Goal: Task Accomplishment & Management: Use online tool/utility

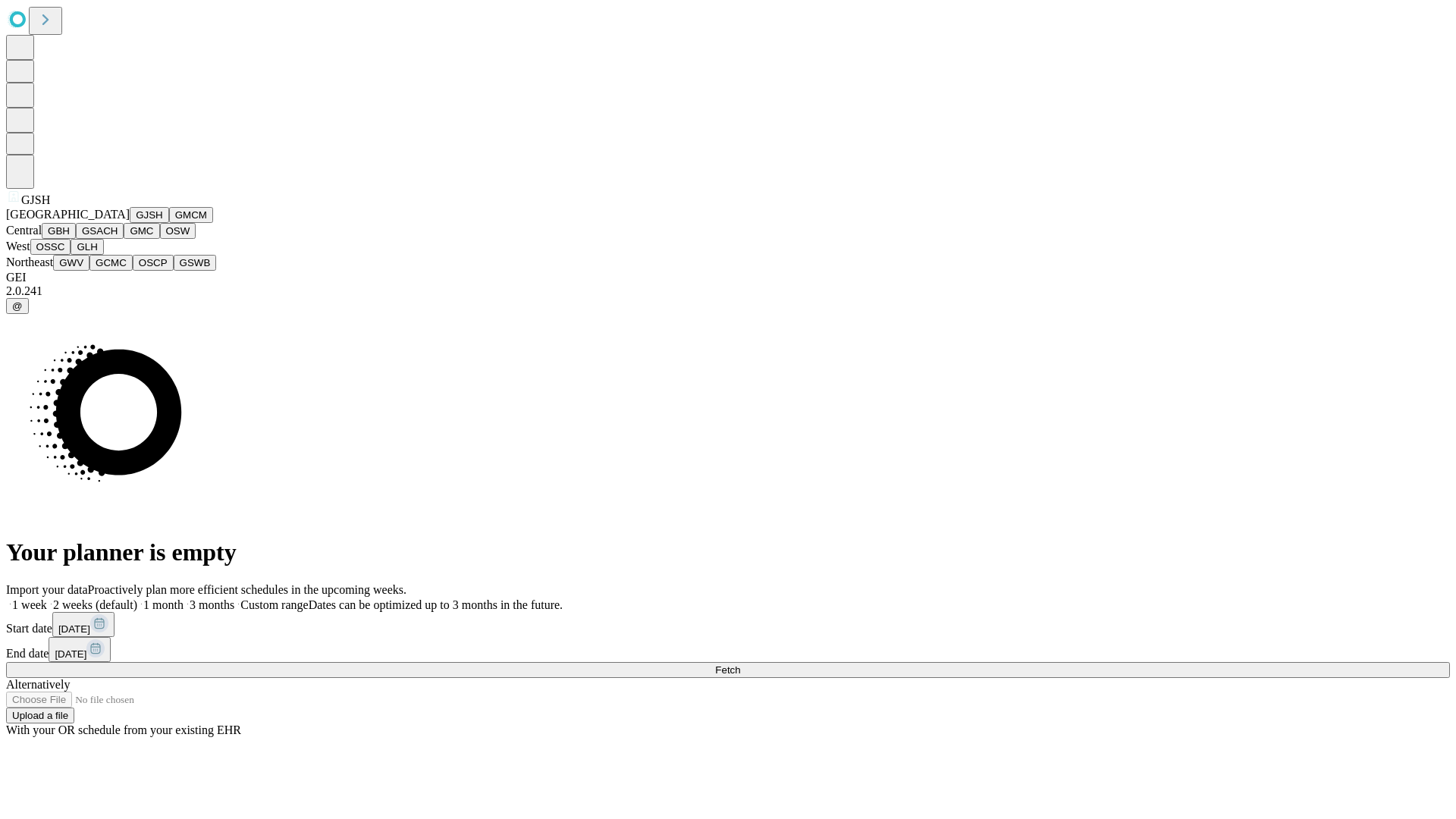
click at [130, 223] on button "GJSH" at bounding box center [150, 215] width 39 height 16
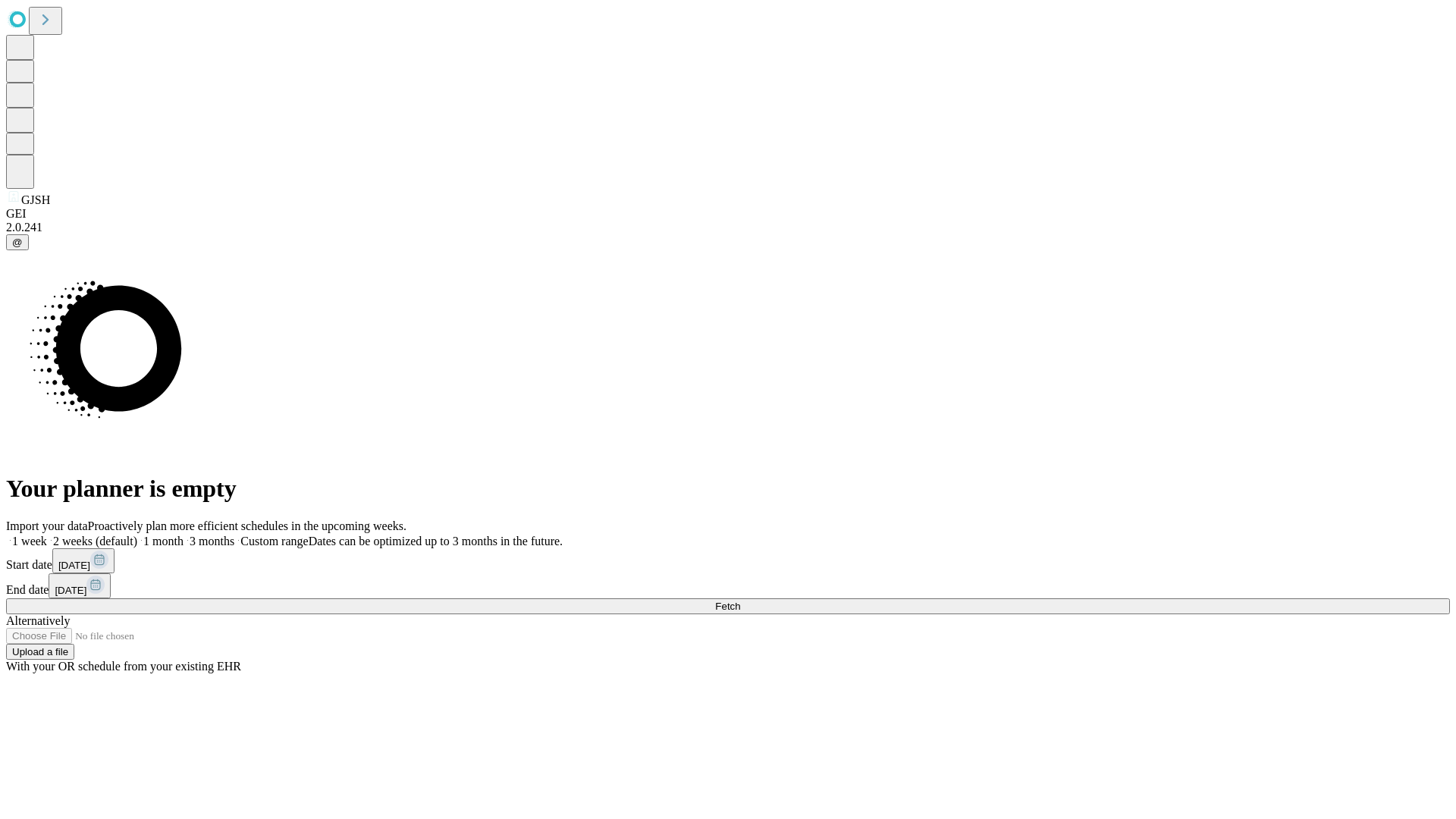
click at [47, 534] on label "1 week" at bounding box center [27, 540] width 41 height 13
click at [740, 600] on span "Fetch" at bounding box center [727, 605] width 25 height 11
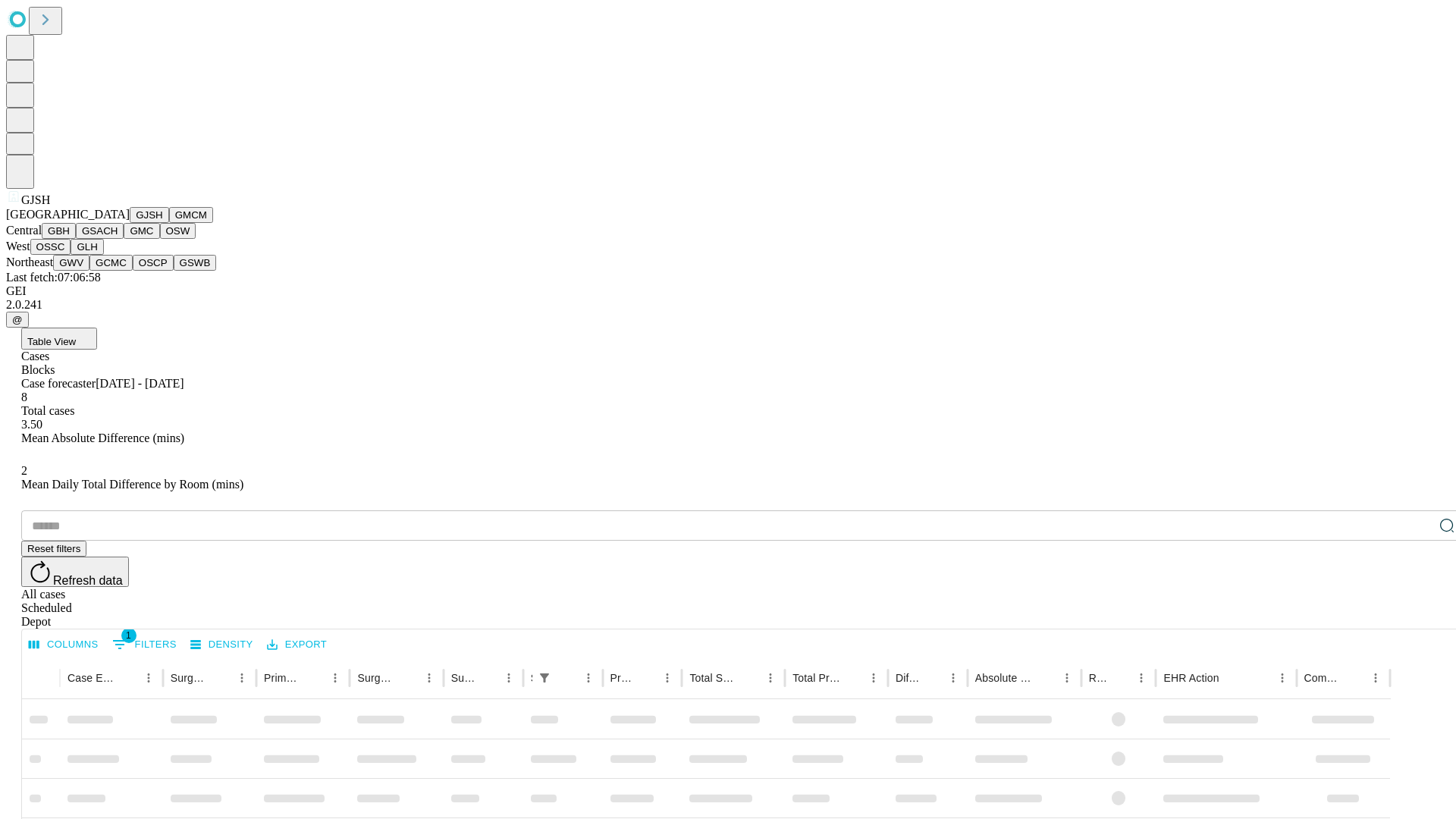
click at [169, 223] on button "GMCM" at bounding box center [191, 215] width 44 height 16
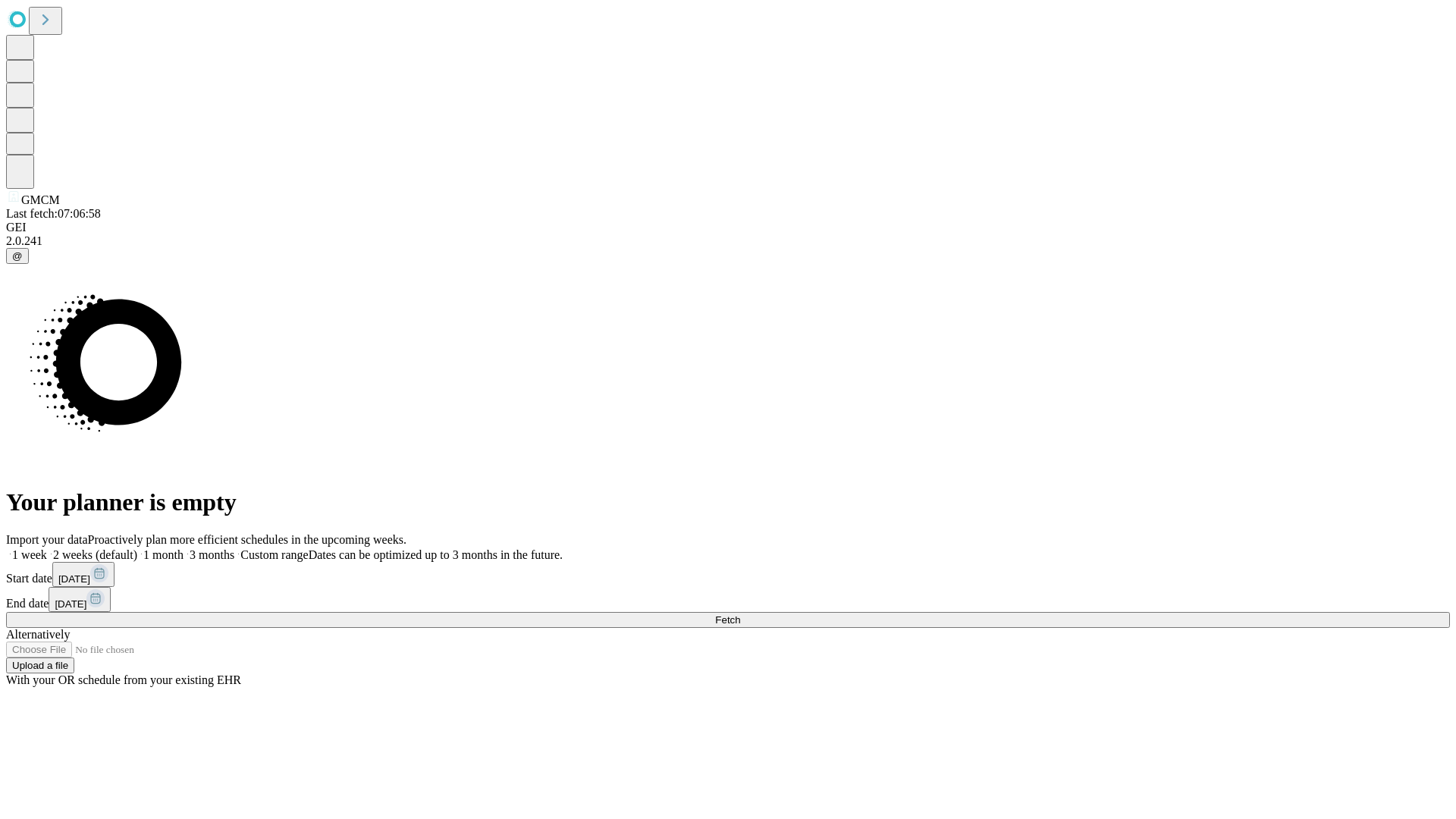
click at [47, 548] on label "1 week" at bounding box center [27, 554] width 41 height 13
click at [740, 614] on span "Fetch" at bounding box center [727, 619] width 25 height 11
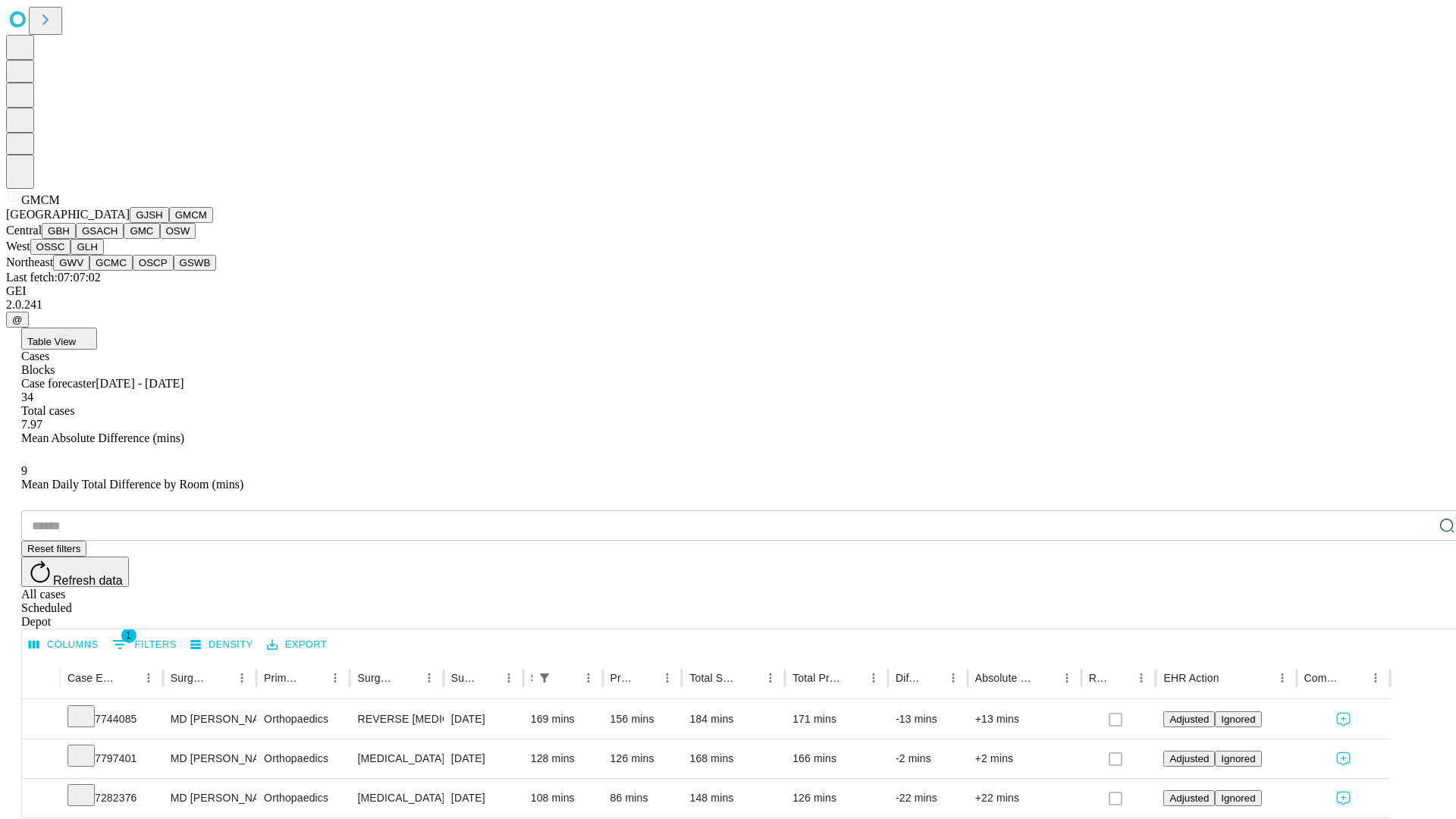
click at [76, 239] on button "GBH" at bounding box center [59, 231] width 34 height 16
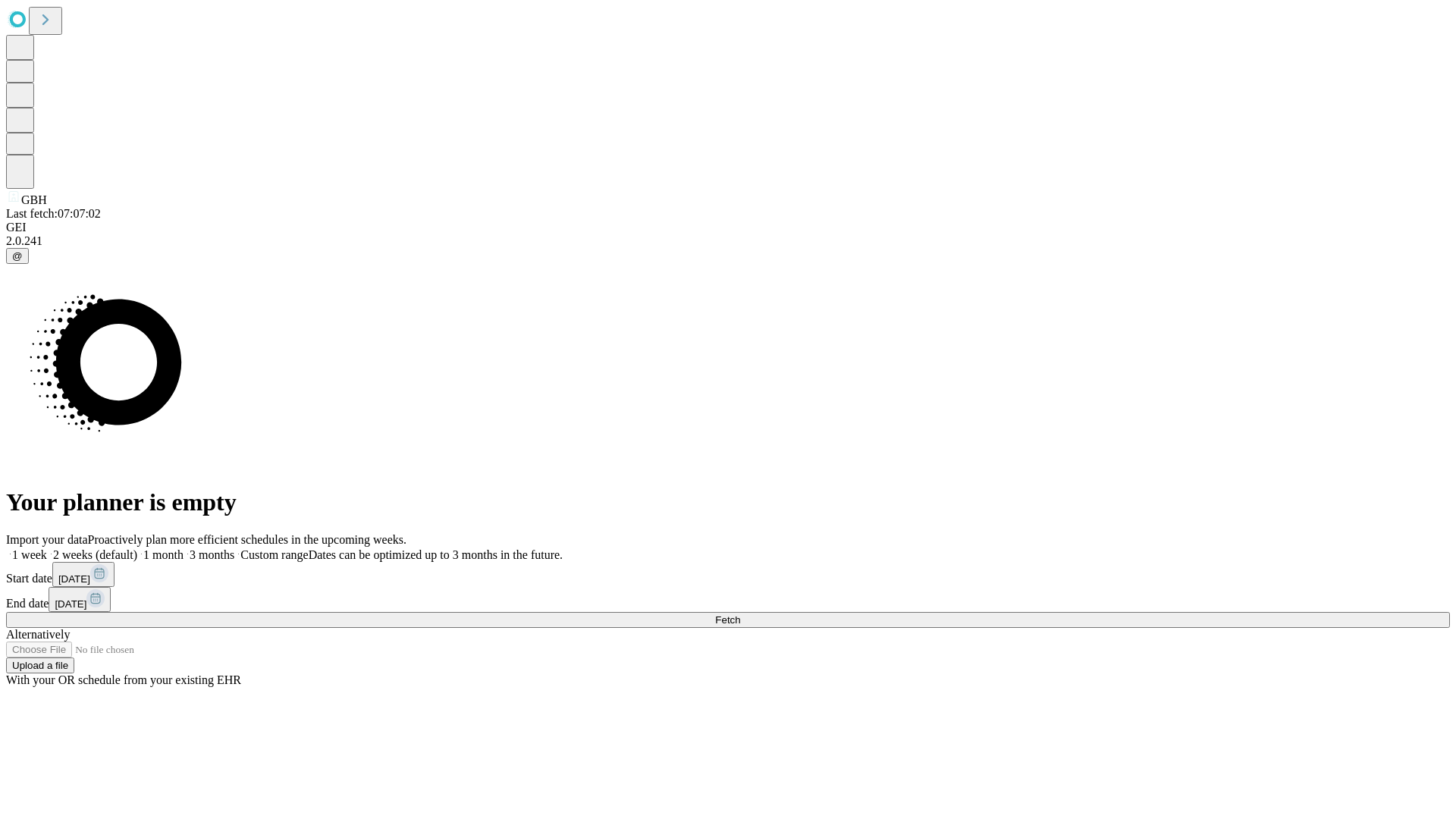
click at [47, 548] on label "1 week" at bounding box center [27, 554] width 41 height 13
click at [740, 614] on span "Fetch" at bounding box center [727, 619] width 25 height 11
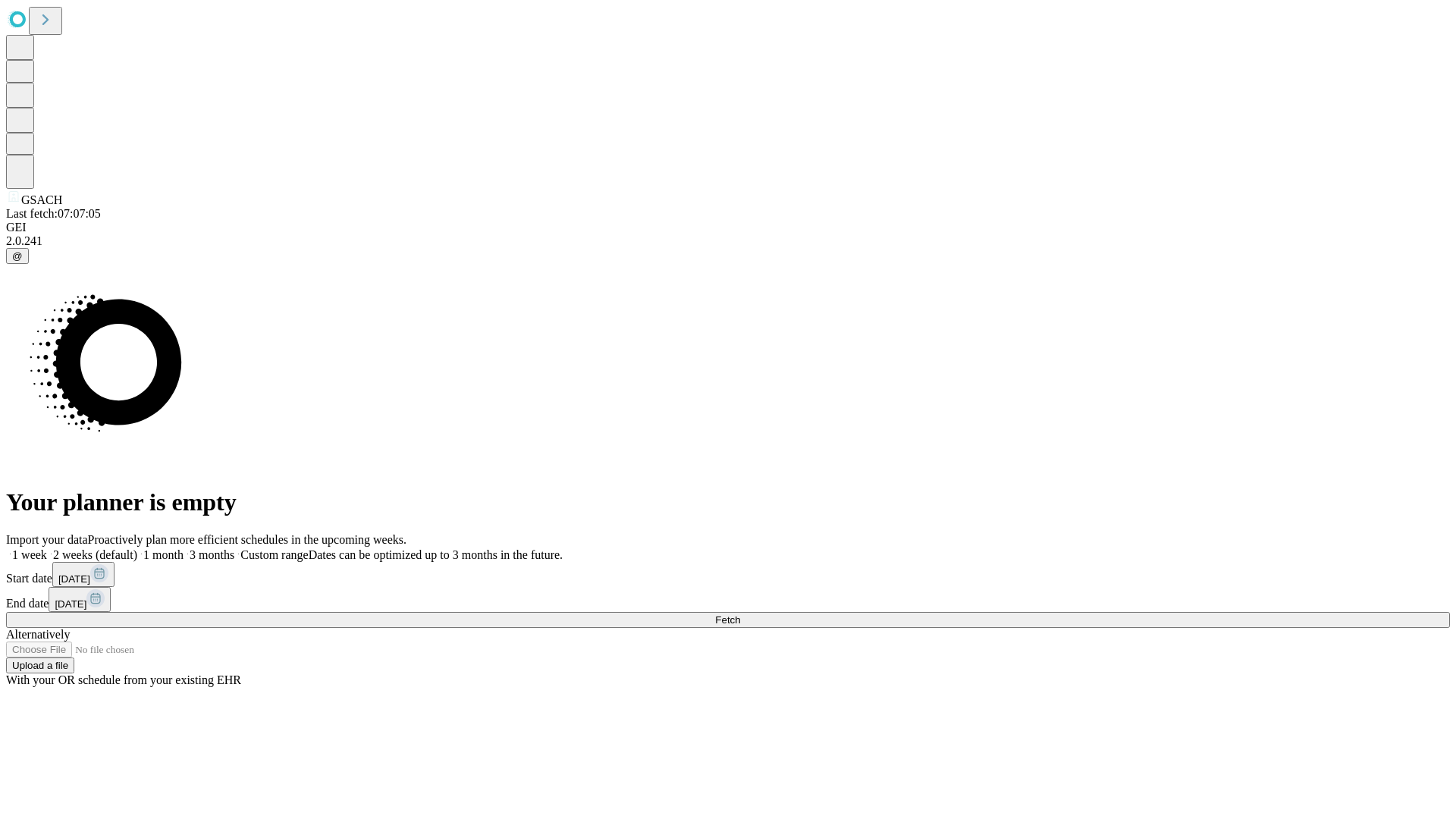
click at [740, 614] on span "Fetch" at bounding box center [727, 619] width 25 height 11
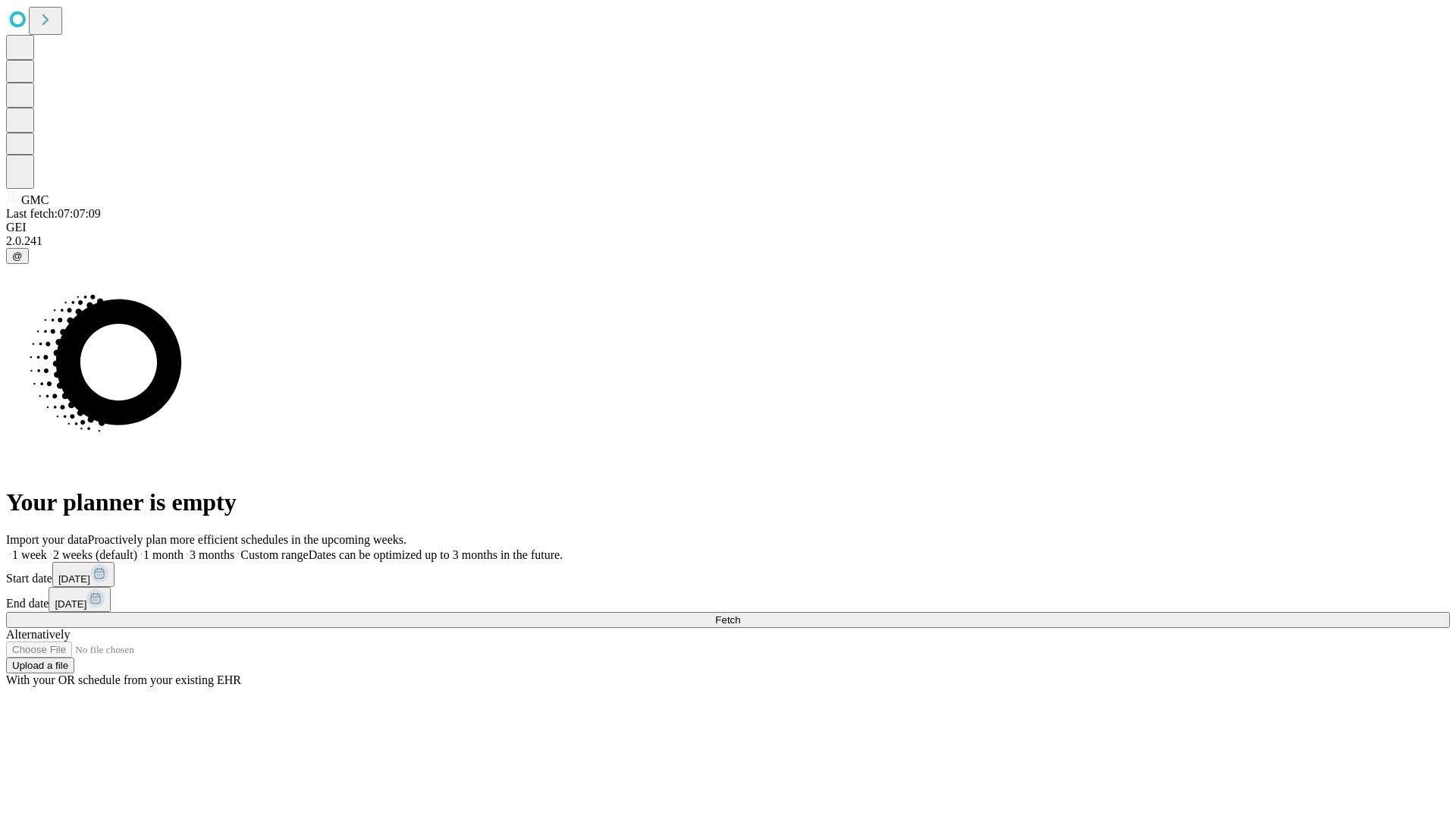
click at [47, 548] on label "1 week" at bounding box center [27, 554] width 41 height 13
click at [740, 614] on span "Fetch" at bounding box center [727, 619] width 25 height 11
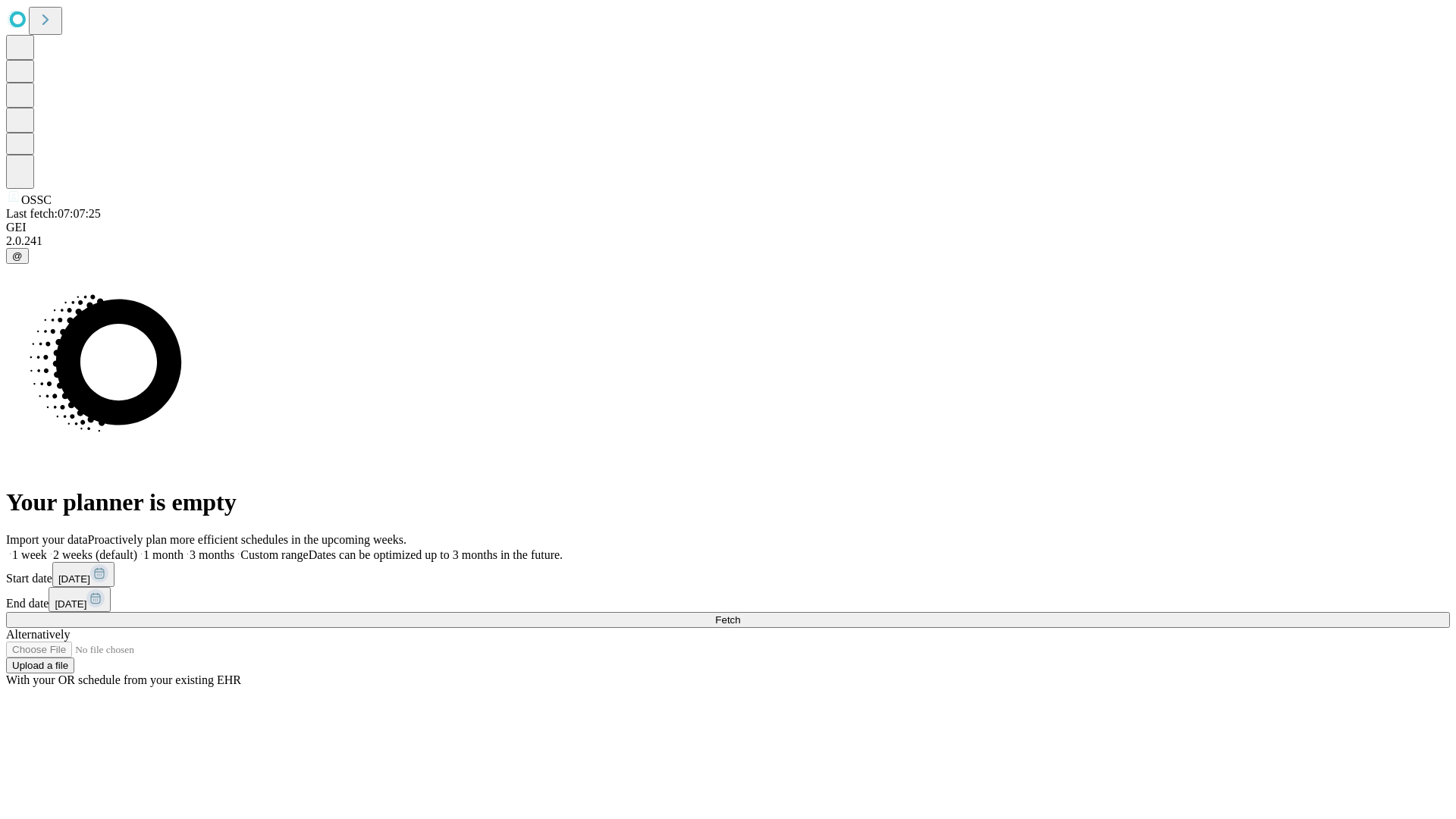
click at [47, 548] on label "1 week" at bounding box center [27, 554] width 41 height 13
click at [740, 614] on span "Fetch" at bounding box center [727, 619] width 25 height 11
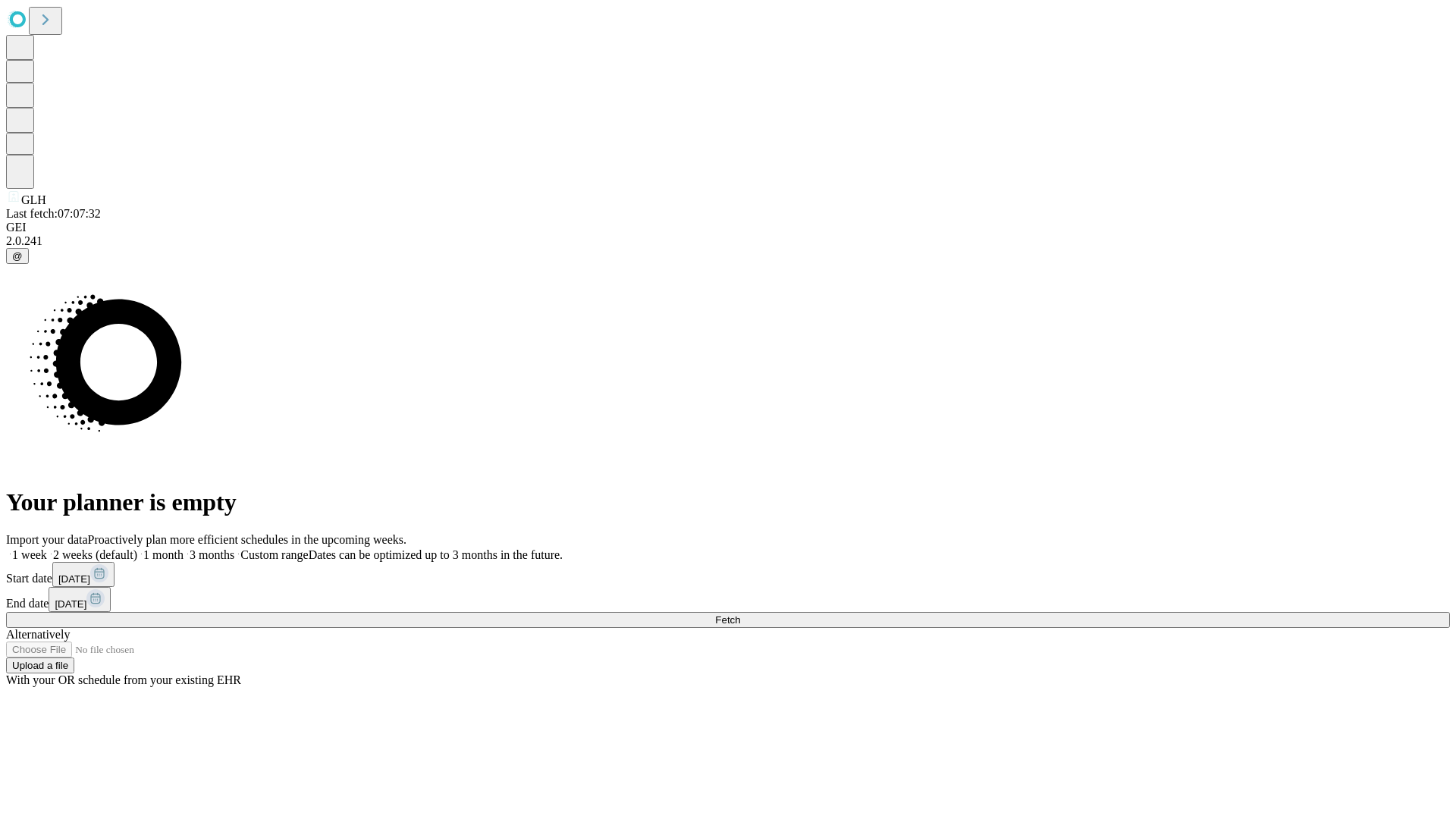
click at [740, 614] on span "Fetch" at bounding box center [727, 619] width 25 height 11
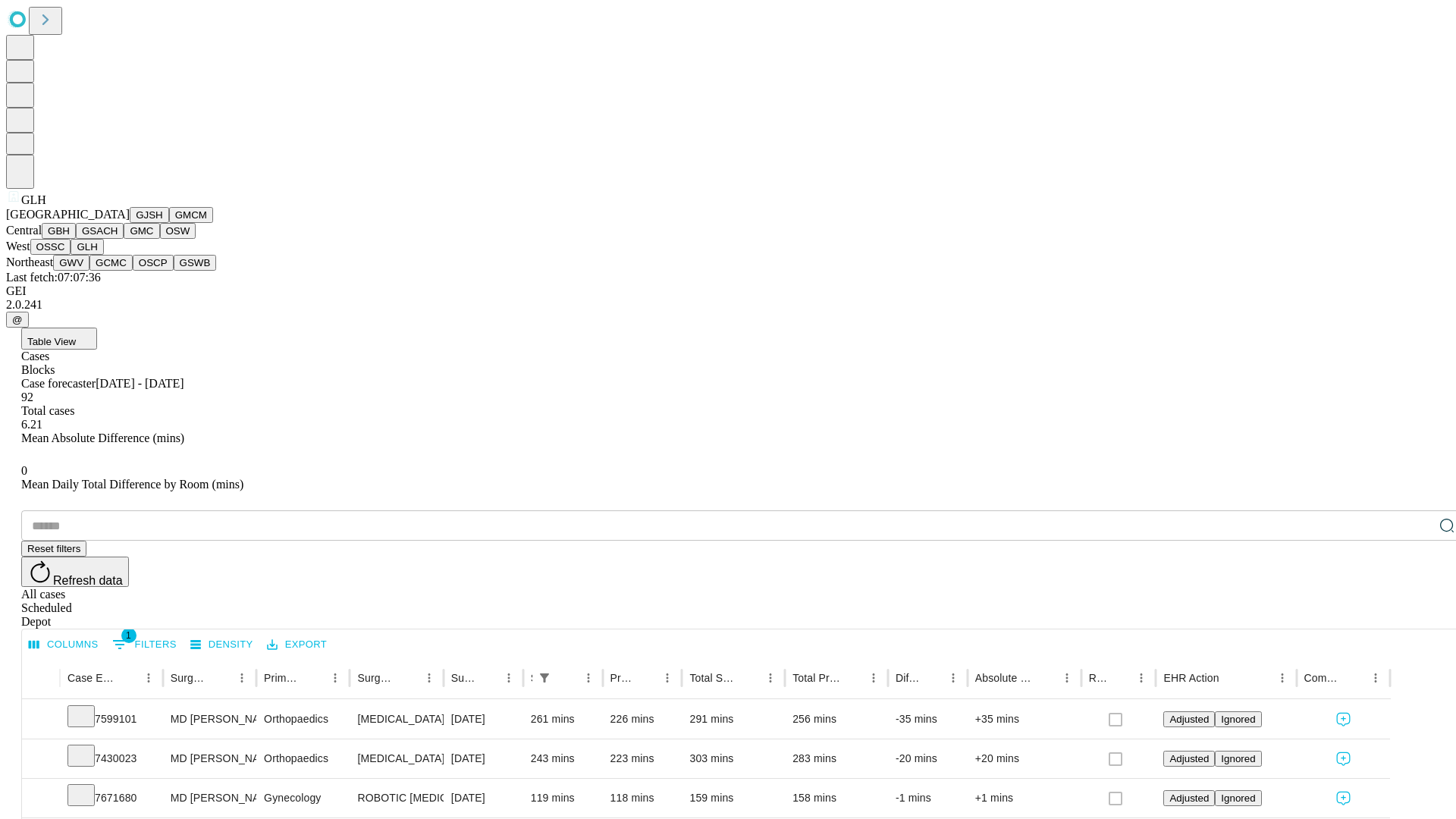
click at [90, 271] on button "GWV" at bounding box center [71, 262] width 37 height 16
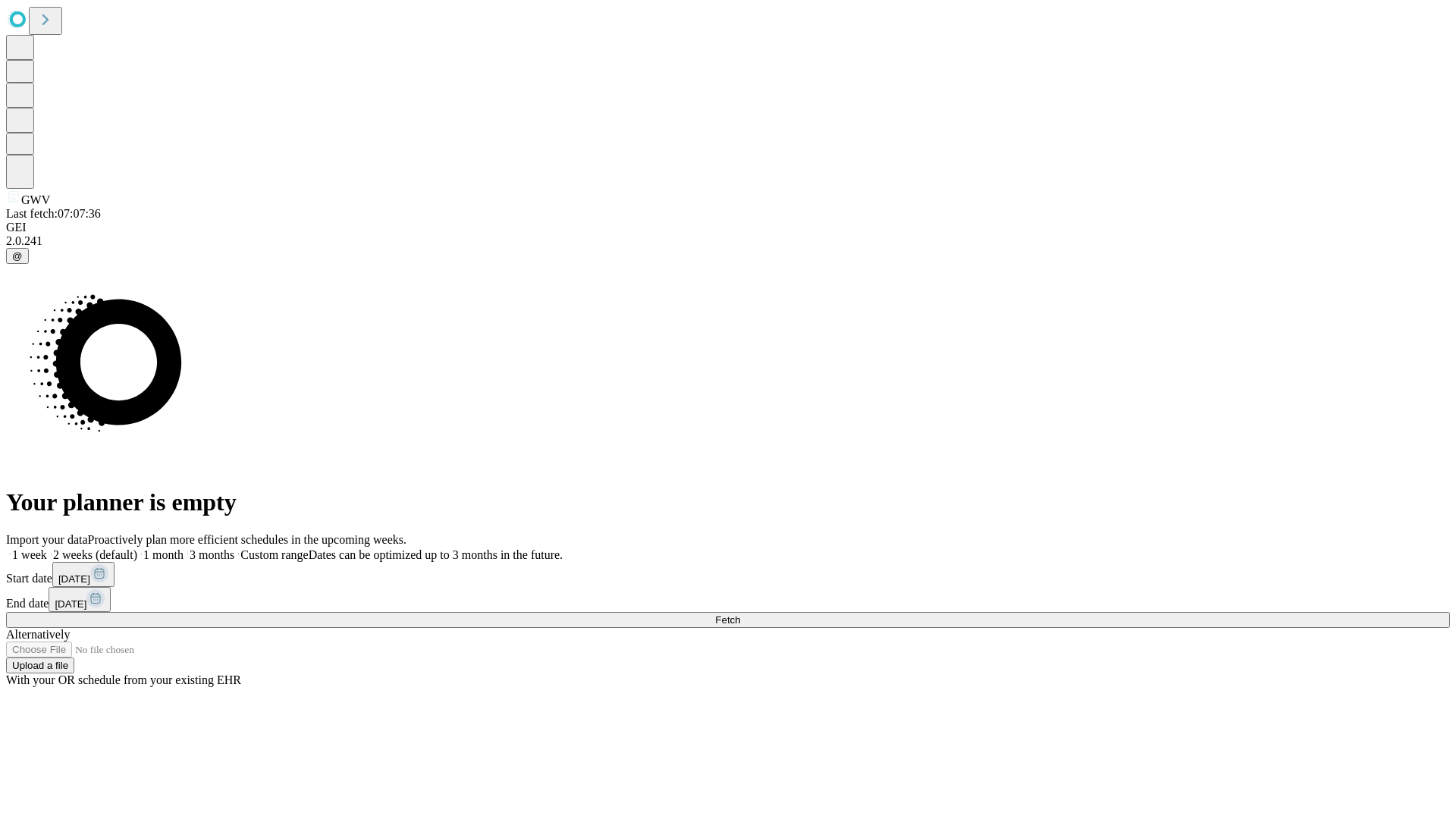
click at [47, 548] on label "1 week" at bounding box center [27, 554] width 41 height 13
click at [740, 614] on span "Fetch" at bounding box center [727, 619] width 25 height 11
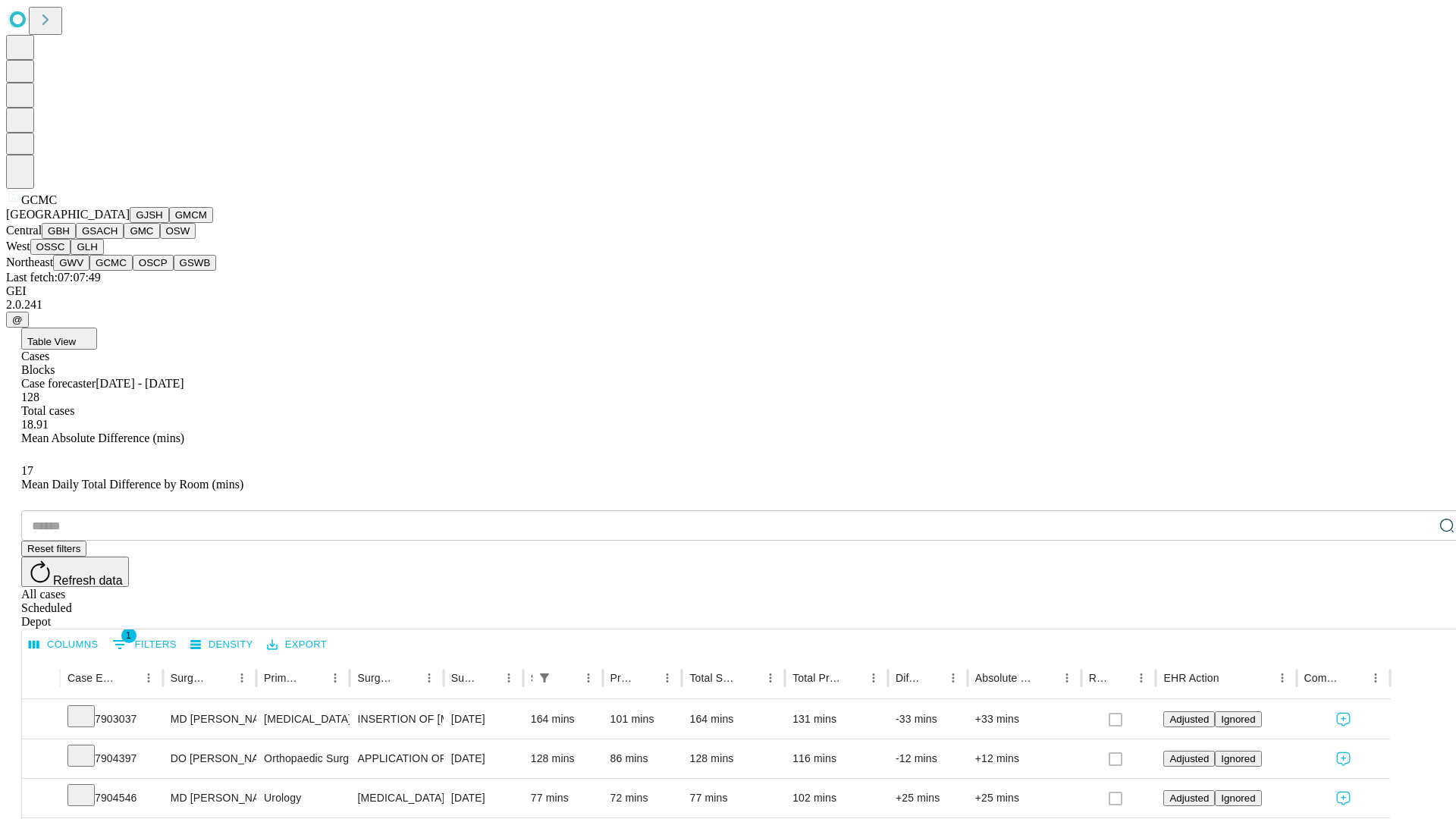
click at [133, 271] on button "OSCP" at bounding box center [153, 262] width 41 height 16
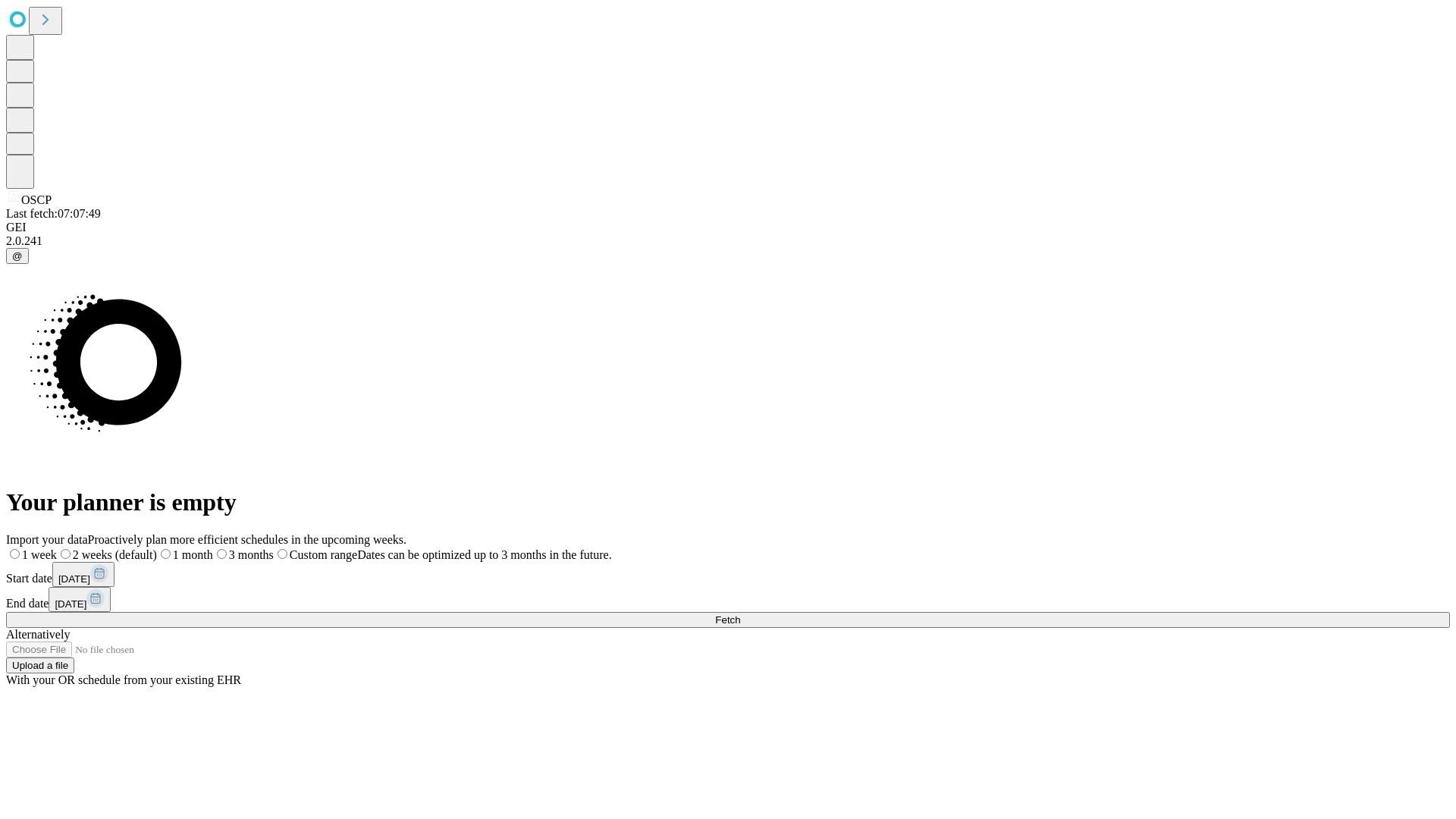
click at [740, 614] on span "Fetch" at bounding box center [727, 619] width 25 height 11
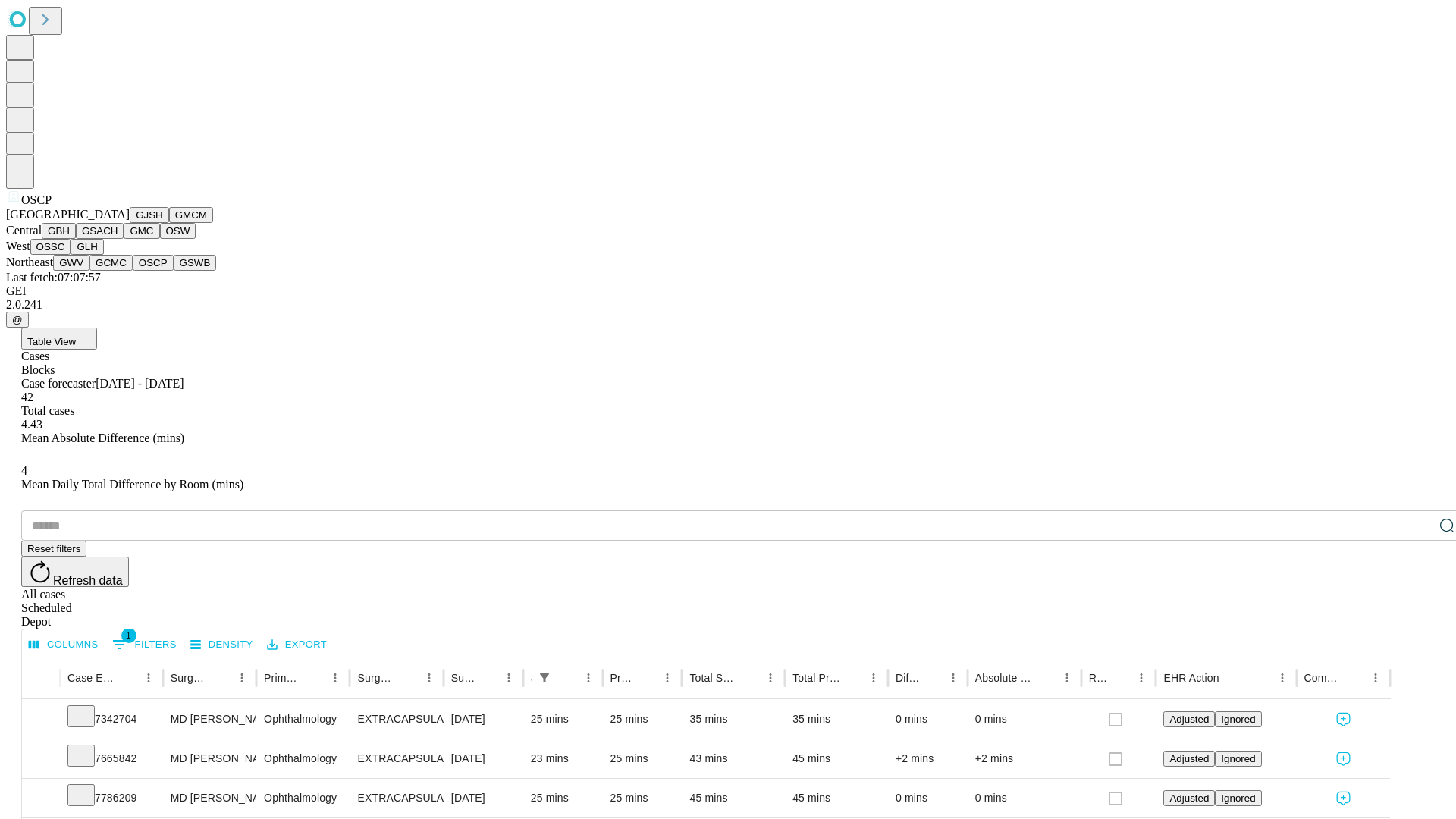
click at [174, 271] on button "GSWB" at bounding box center [195, 262] width 44 height 16
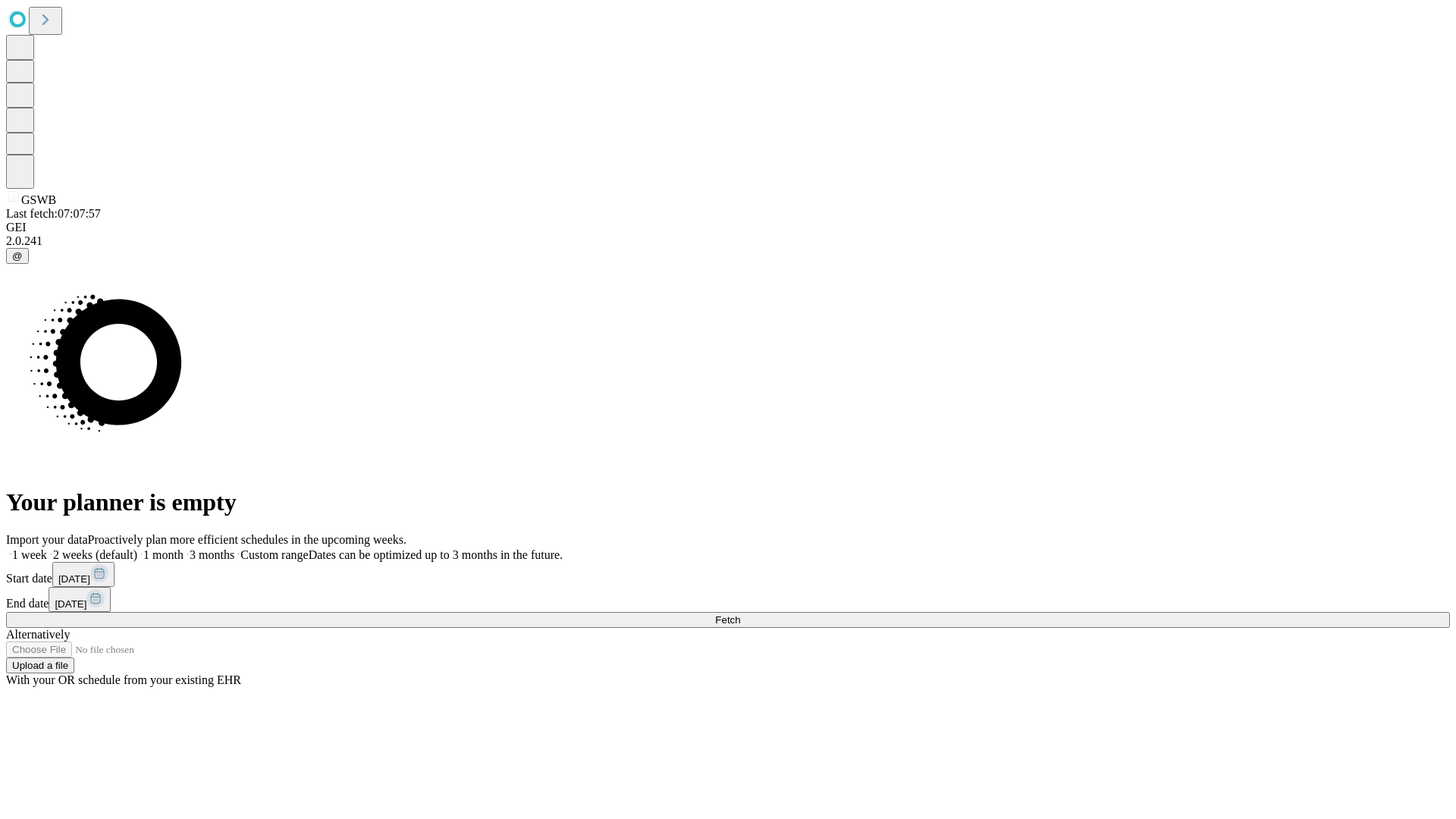
click at [47, 548] on label "1 week" at bounding box center [27, 554] width 41 height 13
click at [740, 614] on span "Fetch" at bounding box center [727, 619] width 25 height 11
